Goal: Task Accomplishment & Management: Manage account settings

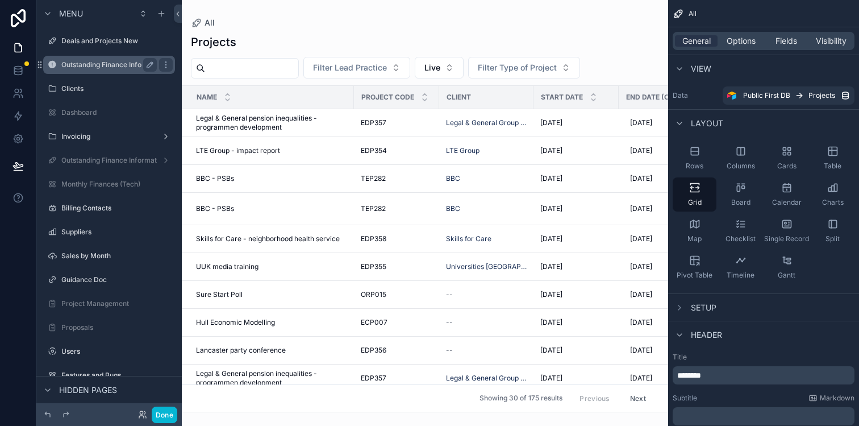
click at [126, 70] on div "Outstanding Finance Info" at bounding box center [108, 65] width 95 height 14
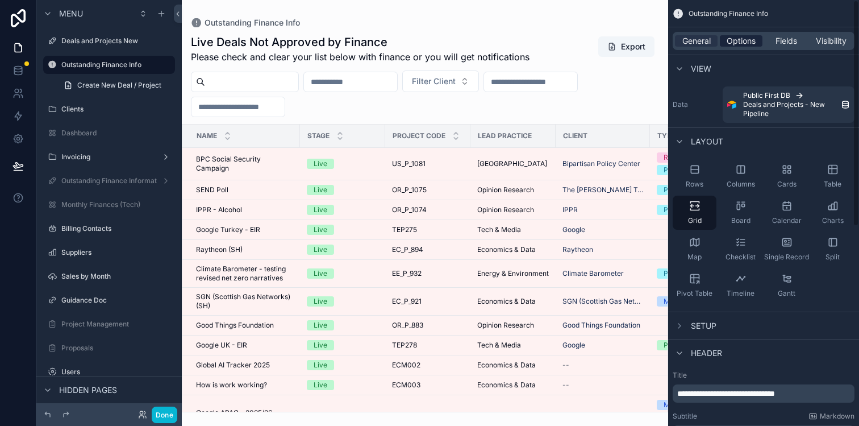
click at [737, 43] on span "Options" at bounding box center [741, 40] width 29 height 11
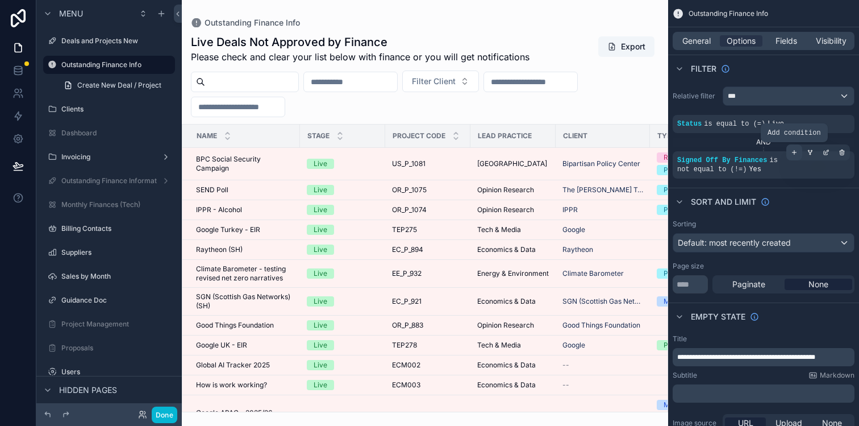
click at [795, 153] on icon "scrollable content" at bounding box center [794, 152] width 7 height 7
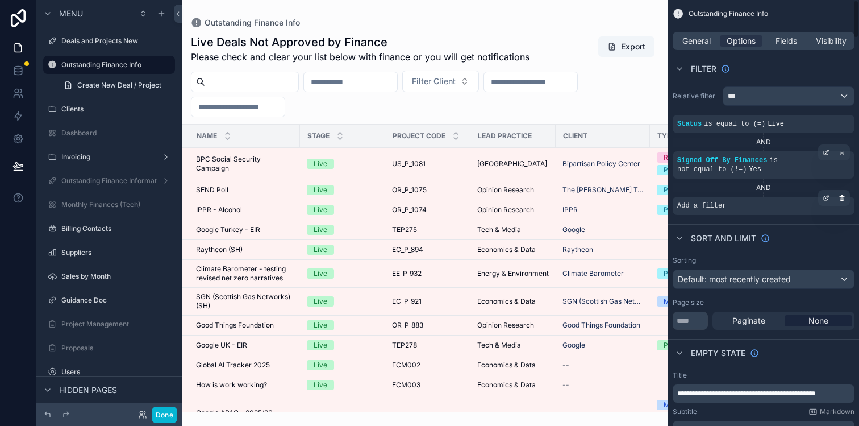
click at [769, 209] on div "Add a filter" at bounding box center [764, 206] width 182 height 18
click at [825, 197] on icon "scrollable content" at bounding box center [826, 197] width 7 height 7
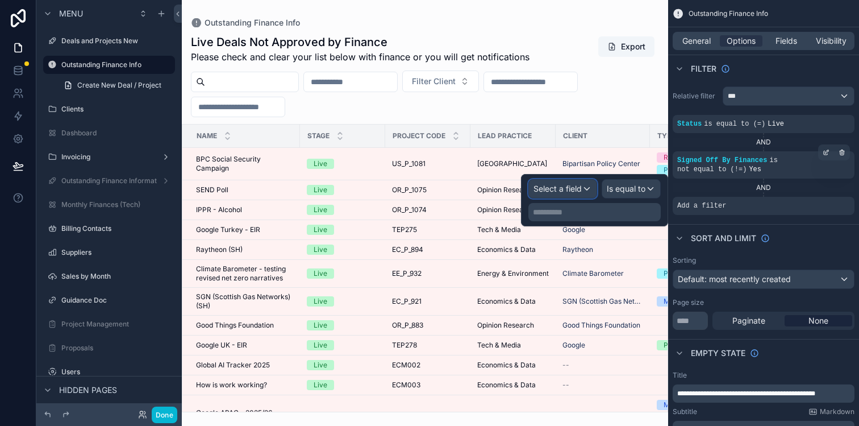
click at [589, 189] on div "Select a field" at bounding box center [563, 189] width 68 height 18
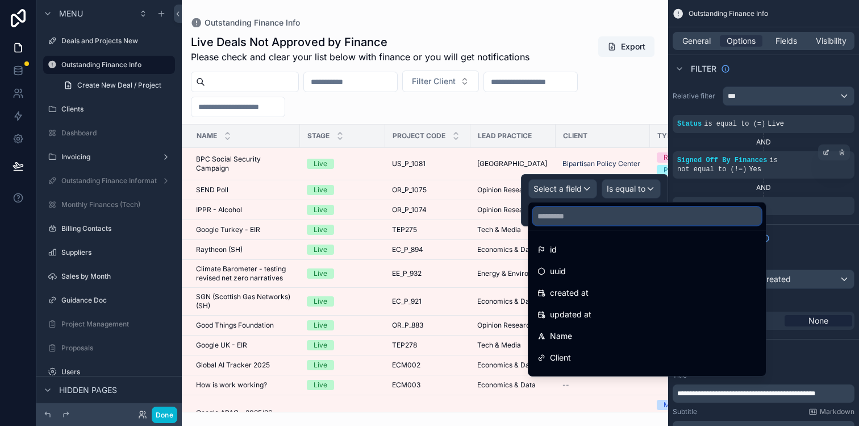
click at [582, 214] on input "text" at bounding box center [647, 216] width 228 height 18
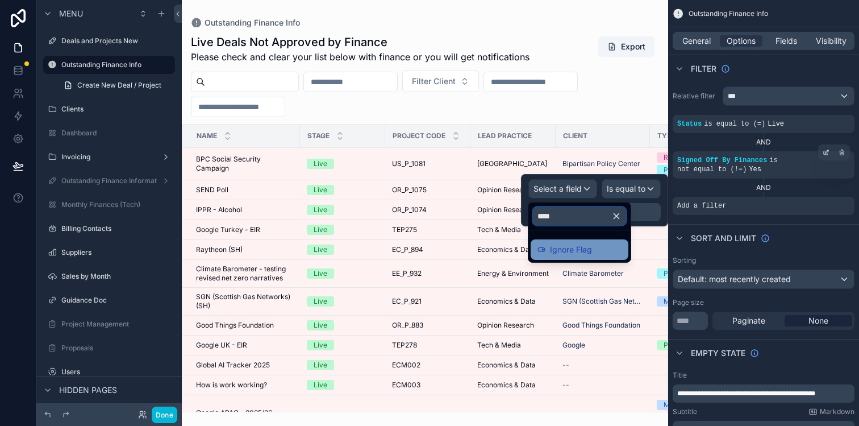
type input "****"
click at [572, 246] on span "Ignore Flag" at bounding box center [571, 250] width 42 height 14
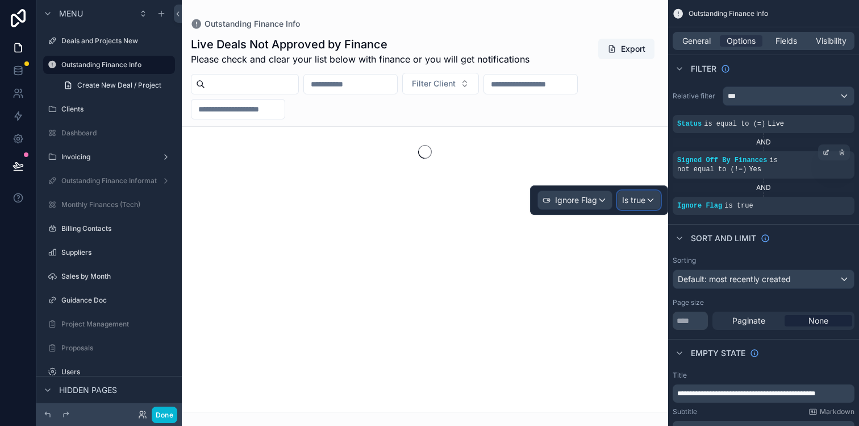
click at [648, 200] on div "Is true" at bounding box center [639, 200] width 43 height 18
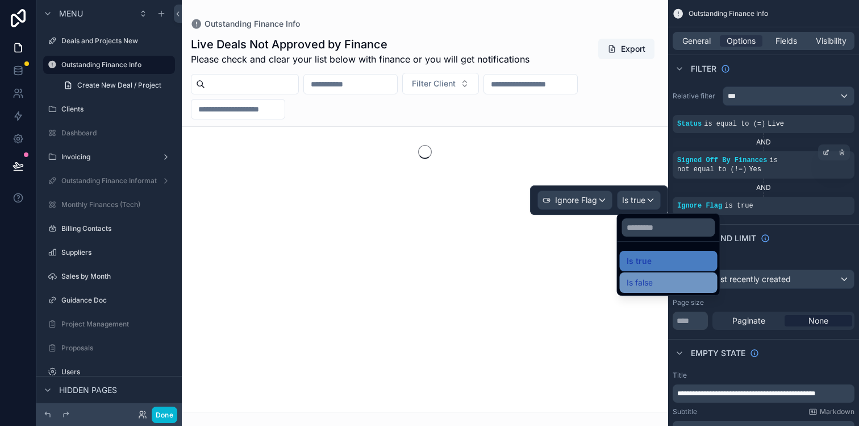
click at [649, 282] on span "Is false" at bounding box center [640, 283] width 26 height 14
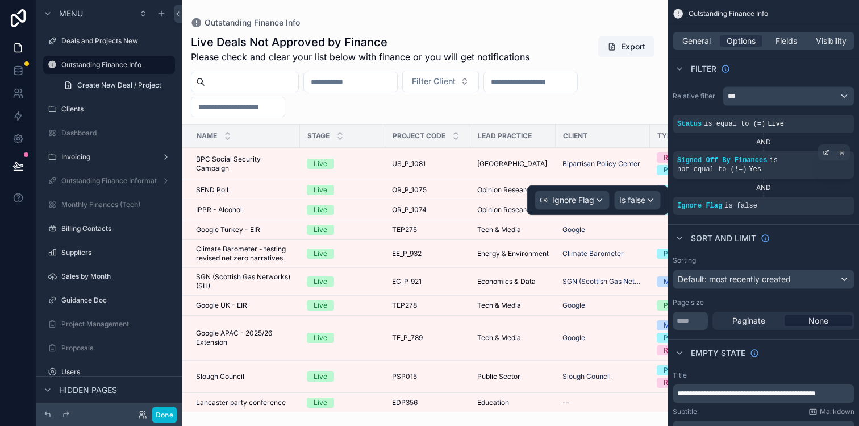
click at [817, 226] on div "Sort And Limit" at bounding box center [763, 237] width 191 height 27
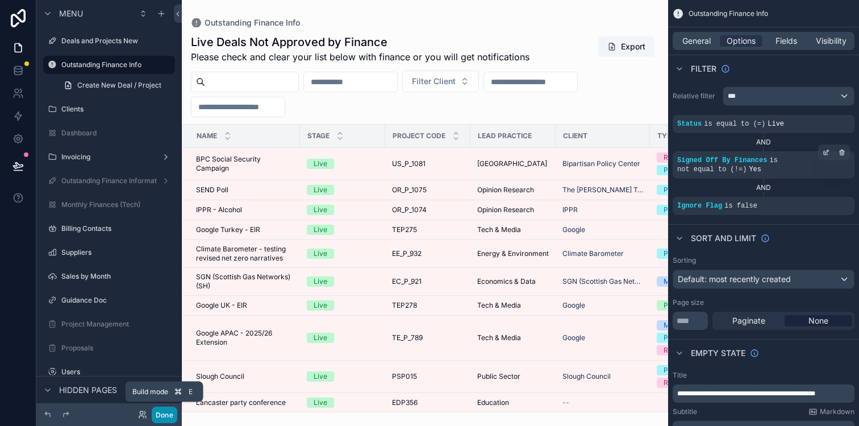
click at [161, 417] on button "Done" at bounding box center [165, 414] width 26 height 16
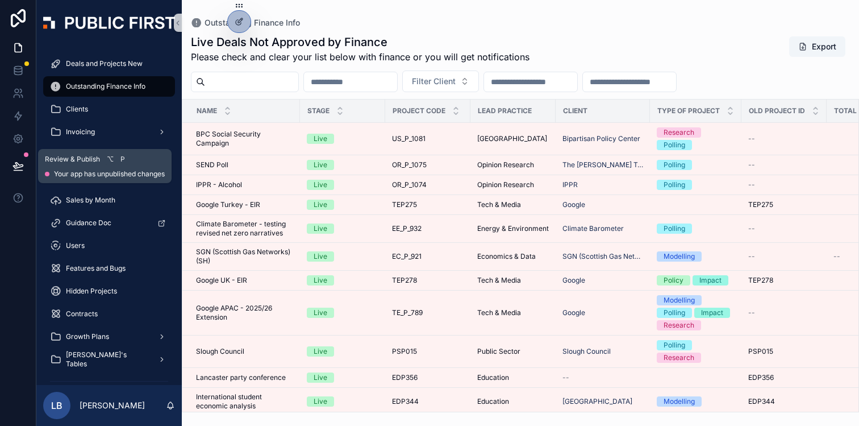
click at [20, 165] on icon at bounding box center [18, 166] width 10 height 6
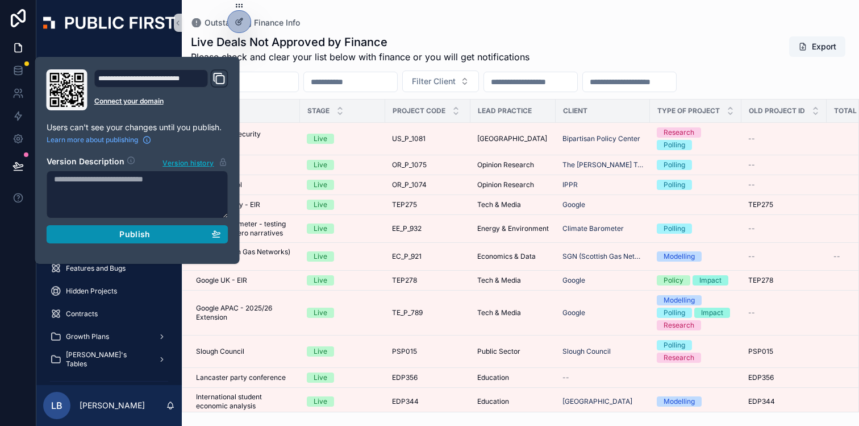
click at [110, 237] on div "Publish" at bounding box center [137, 234] width 167 height 10
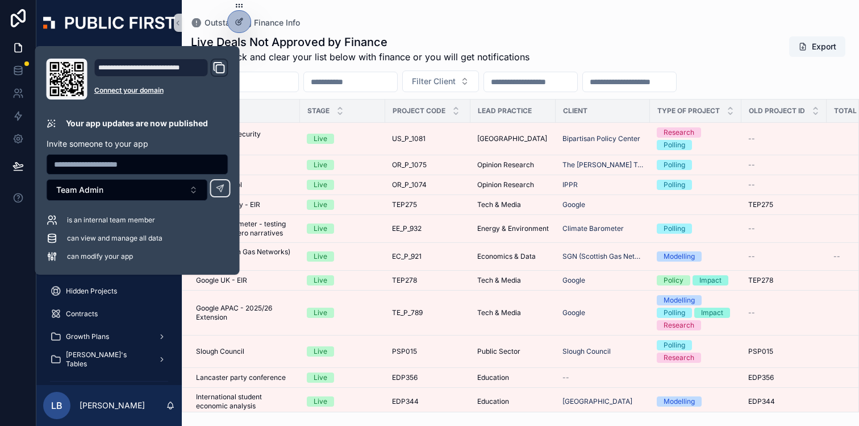
click at [376, 11] on div "Outstanding Finance Info Live Deals Not Approved by Finance Please check and cl…" at bounding box center [521, 206] width 678 height 412
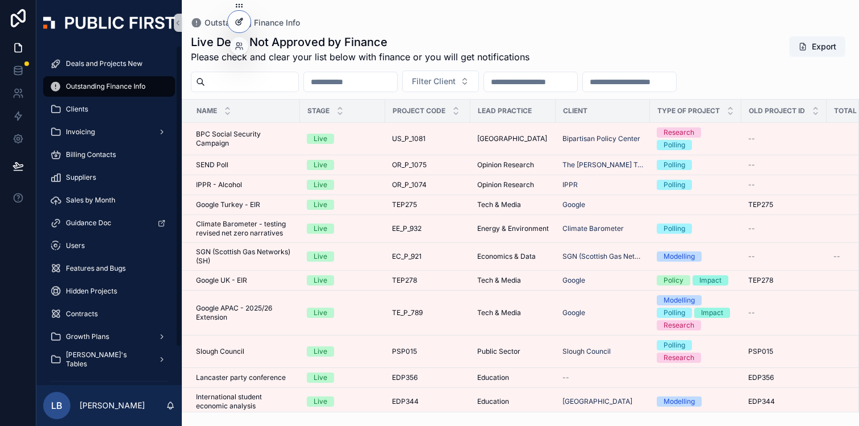
click at [235, 20] on icon at bounding box center [239, 21] width 9 height 9
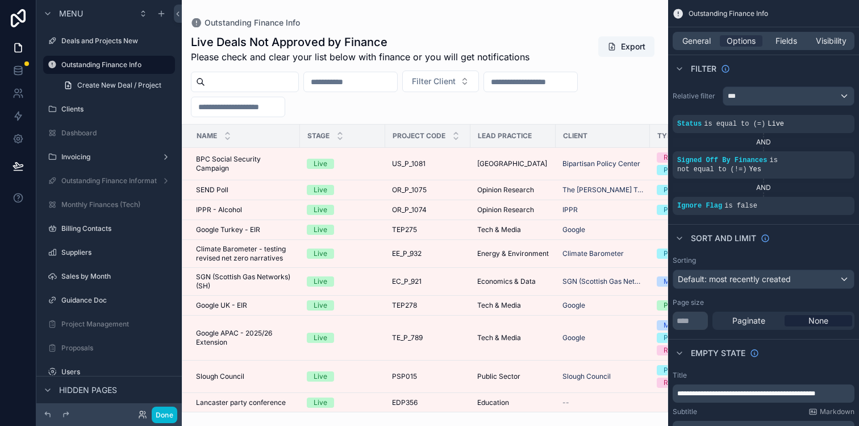
click at [412, 115] on div "scrollable content" at bounding box center [425, 213] width 487 height 426
click at [114, 39] on label "Deals and Projects New" at bounding box center [106, 40] width 91 height 9
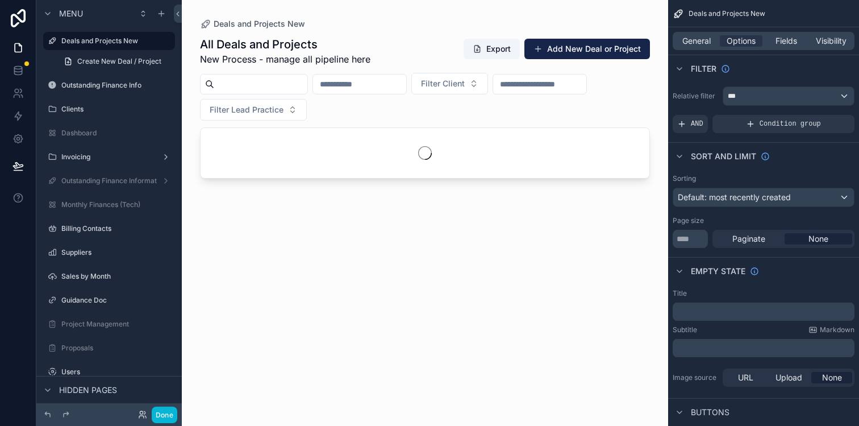
click at [653, 211] on div "scrollable content" at bounding box center [425, 206] width 487 height 412
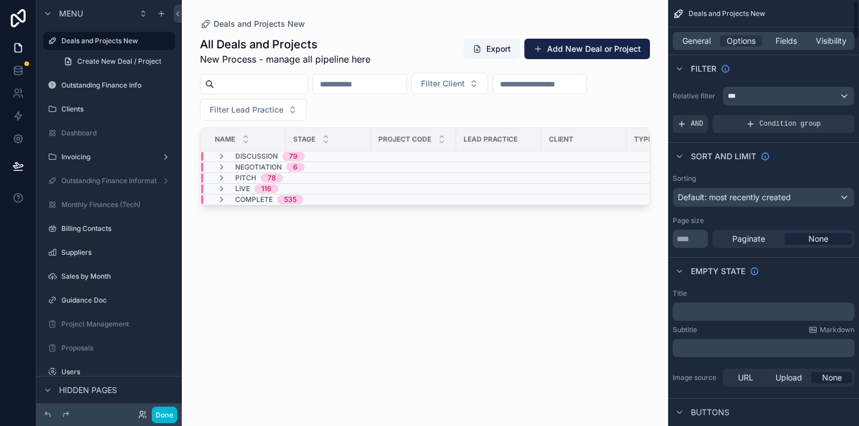
click at [431, 226] on div "All Deals and Projects New Process - manage all pipeline here Export Add New De…" at bounding box center [425, 221] width 450 height 383
